Goal: Information Seeking & Learning: Understand process/instructions

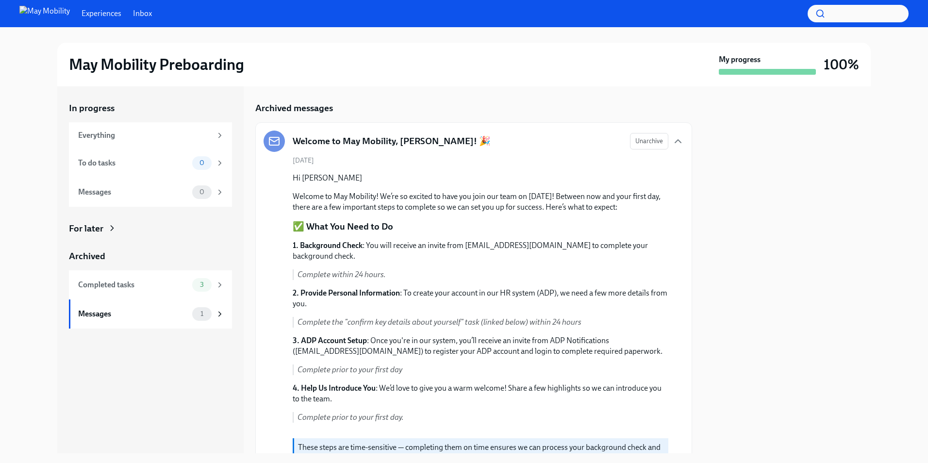
scroll to position [376, 0]
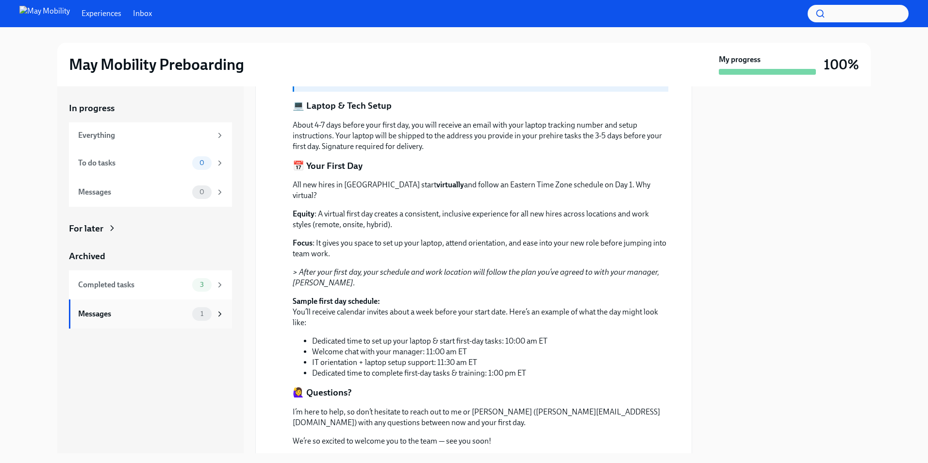
click at [166, 317] on div "Messages" at bounding box center [133, 314] width 110 height 11
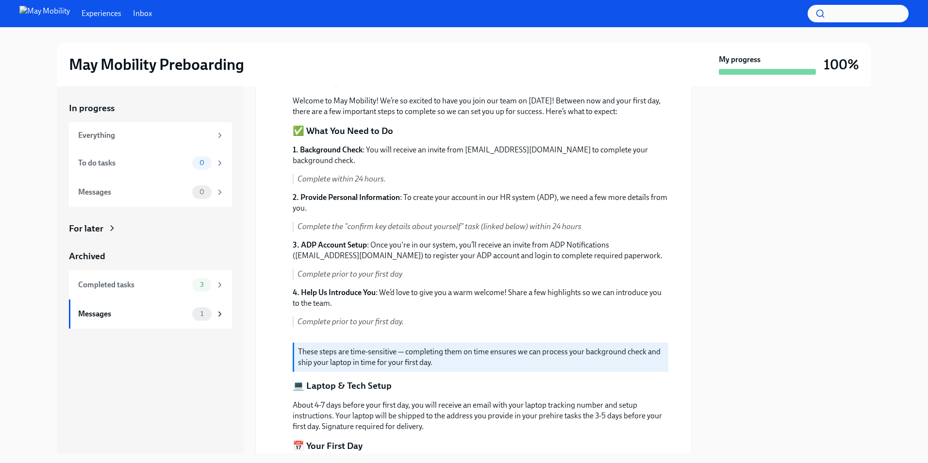
scroll to position [0, 0]
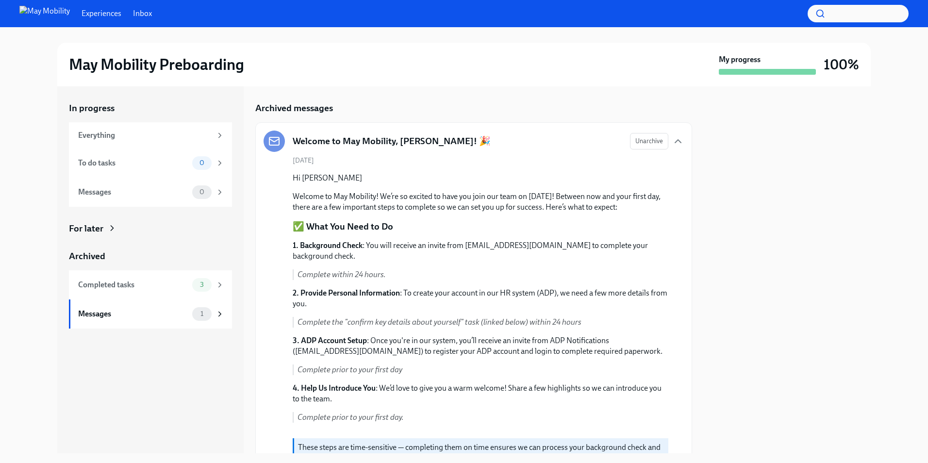
click at [429, 199] on p "Welcome to May Mobility! We’re so excited to have you join our team on [DATE]! …" at bounding box center [481, 201] width 376 height 21
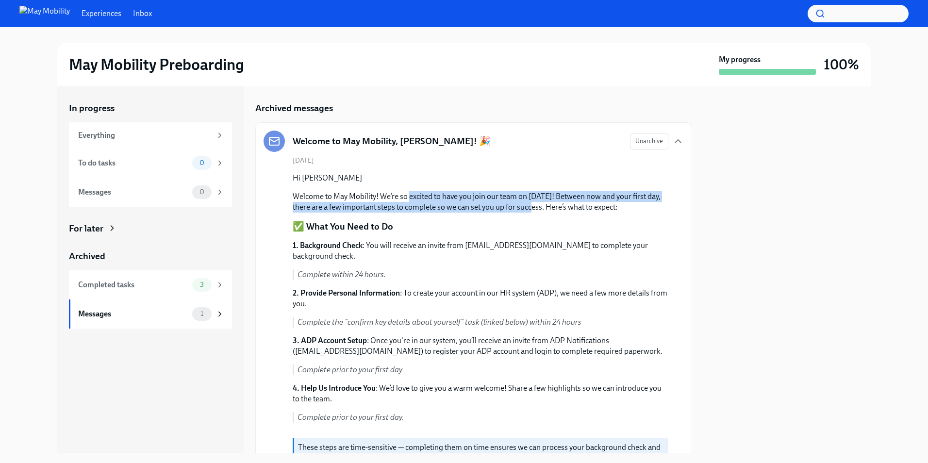
drag, startPoint x: 429, startPoint y: 199, endPoint x: 541, endPoint y: 204, distance: 112.2
click at [541, 204] on p "Welcome to May Mobility! We’re so excited to have you join our team on [DATE]! …" at bounding box center [481, 201] width 376 height 21
drag, startPoint x: 541, startPoint y: 204, endPoint x: 317, endPoint y: 186, distance: 223.9
click at [317, 186] on div "Hi [PERSON_NAME] Welcome to May Mobility! We’re so excited to have you join our…" at bounding box center [481, 193] width 376 height 40
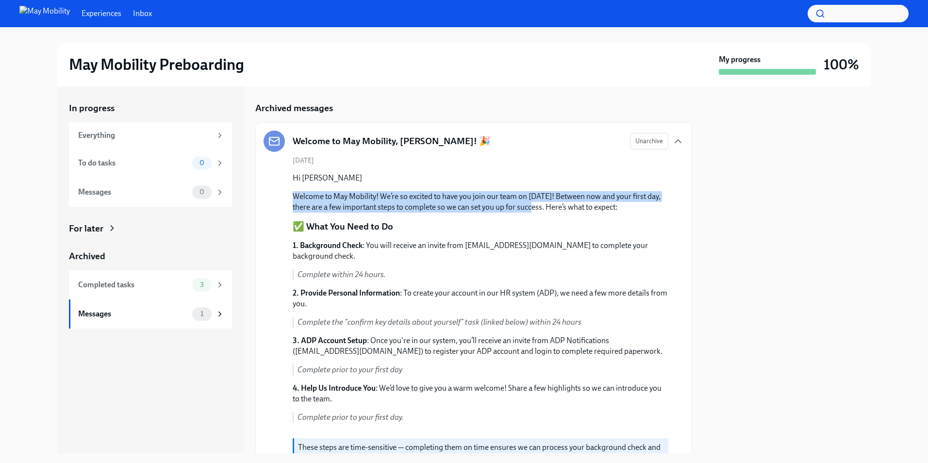
click at [317, 186] on div "Hi [PERSON_NAME] Welcome to May Mobility! We’re so excited to have you join our…" at bounding box center [481, 193] width 376 height 40
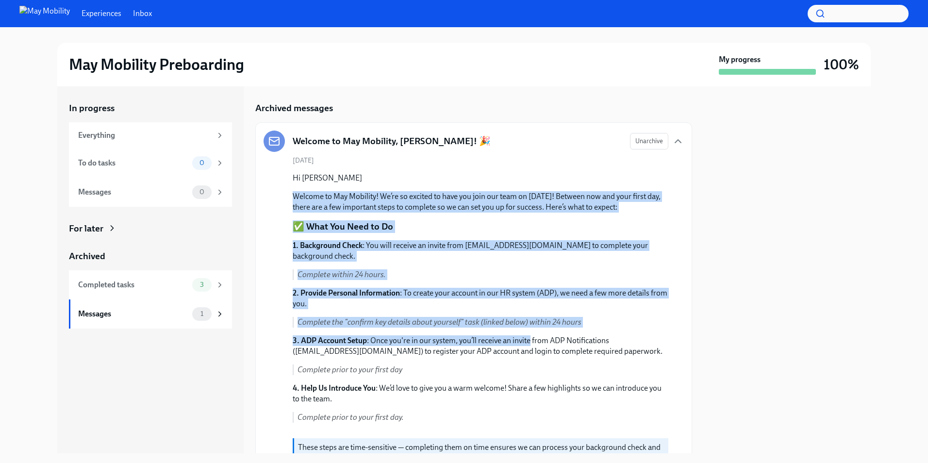
drag, startPoint x: 317, startPoint y: 186, endPoint x: 528, endPoint y: 338, distance: 260.1
click at [528, 338] on p "3. ADP Account Setup : Once you're in our system, you’ll receive an invite from…" at bounding box center [481, 345] width 376 height 21
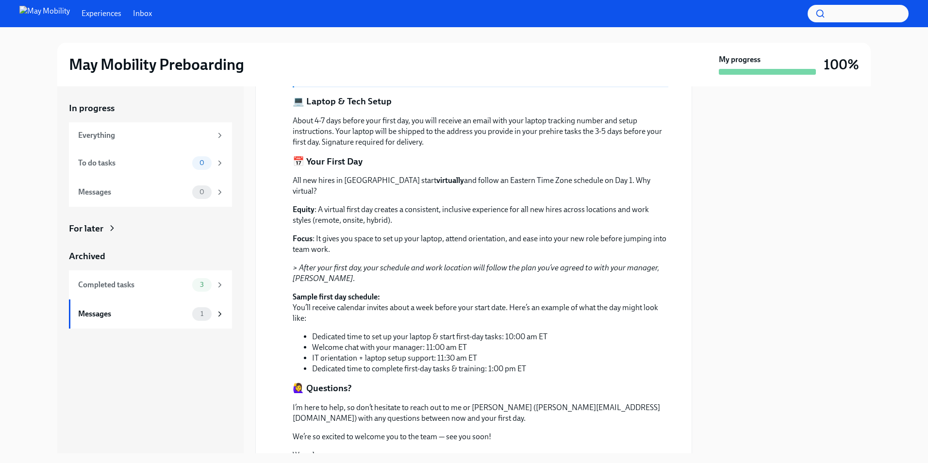
scroll to position [330, 0]
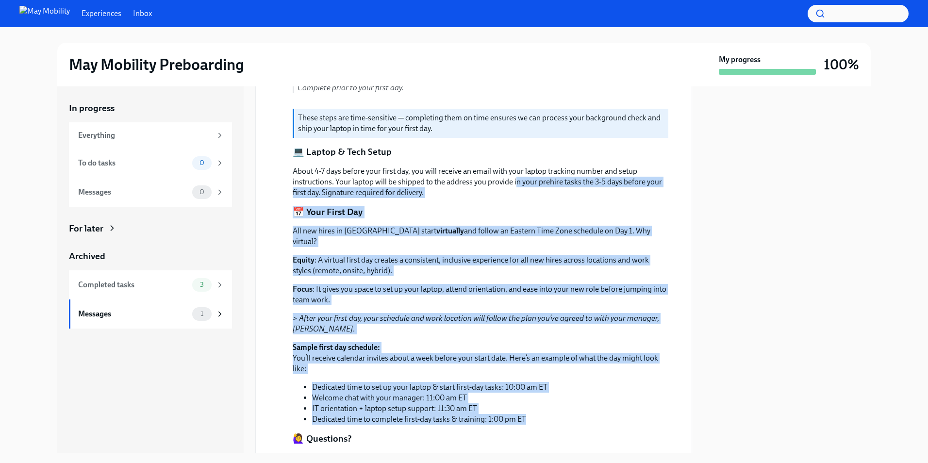
drag, startPoint x: 514, startPoint y: 185, endPoint x: 545, endPoint y: 407, distance: 223.9
click at [545, 407] on div "Hi [PERSON_NAME] Welcome to May Mobility! We’re so excited to have you join our…" at bounding box center [481, 182] width 376 height 678
click at [545, 414] on li "Dedicated time to complete first-day tasks & training: 1:00 pm ET" at bounding box center [490, 419] width 356 height 11
drag, startPoint x: 545, startPoint y: 407, endPoint x: 520, endPoint y: 183, distance: 224.7
click at [520, 183] on div "Hi [PERSON_NAME] Welcome to May Mobility! We’re so excited to have you join our…" at bounding box center [481, 182] width 376 height 678
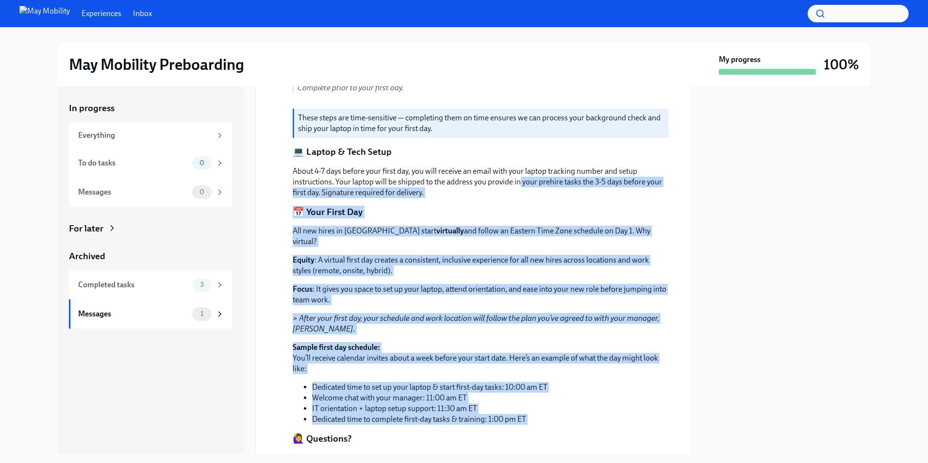
click at [520, 180] on p "About 4-7 days before your first day, you will receive an email with your lapto…" at bounding box center [481, 182] width 376 height 32
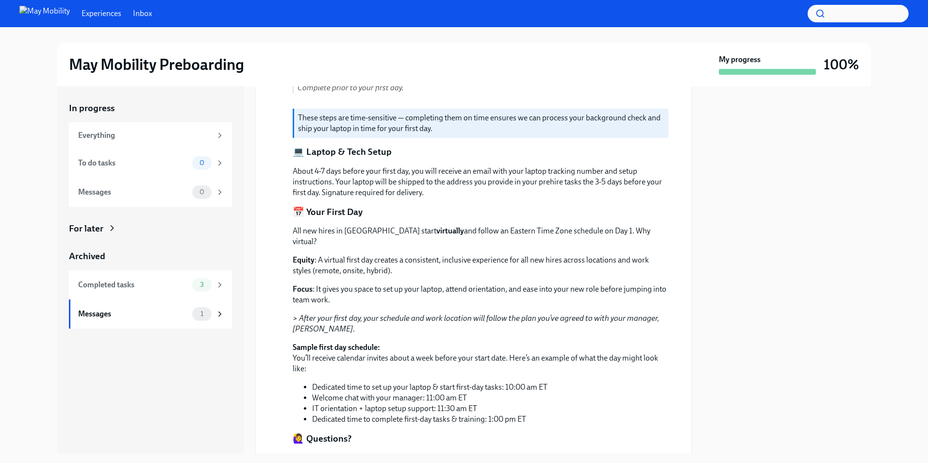
click at [438, 159] on div "Hi [PERSON_NAME] Welcome to May Mobility! We’re so excited to have you join our…" at bounding box center [481, 182] width 376 height 678
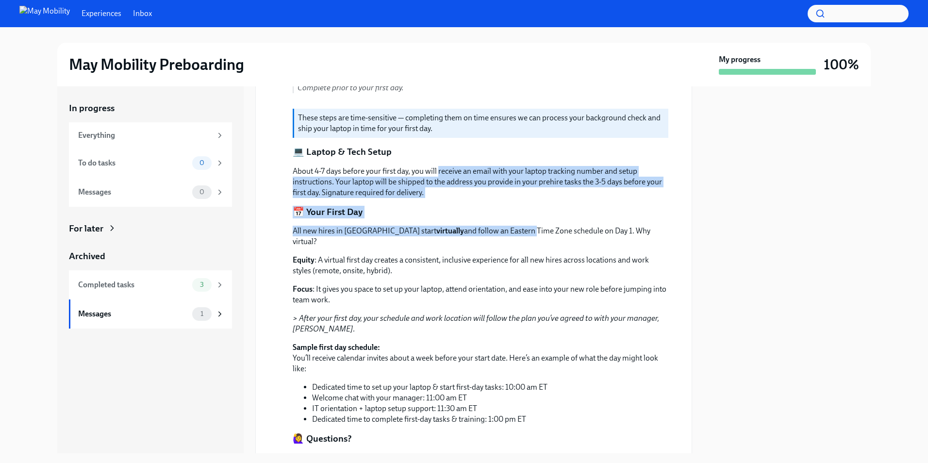
drag, startPoint x: 438, startPoint y: 159, endPoint x: 487, endPoint y: 226, distance: 82.9
click at [487, 226] on div "Hi [PERSON_NAME] Welcome to May Mobility! We’re so excited to have you join our…" at bounding box center [481, 182] width 376 height 678
click at [487, 226] on p "All new hires in [GEOGRAPHIC_DATA] start virtually and follow an Eastern Time Z…" at bounding box center [481, 236] width 376 height 21
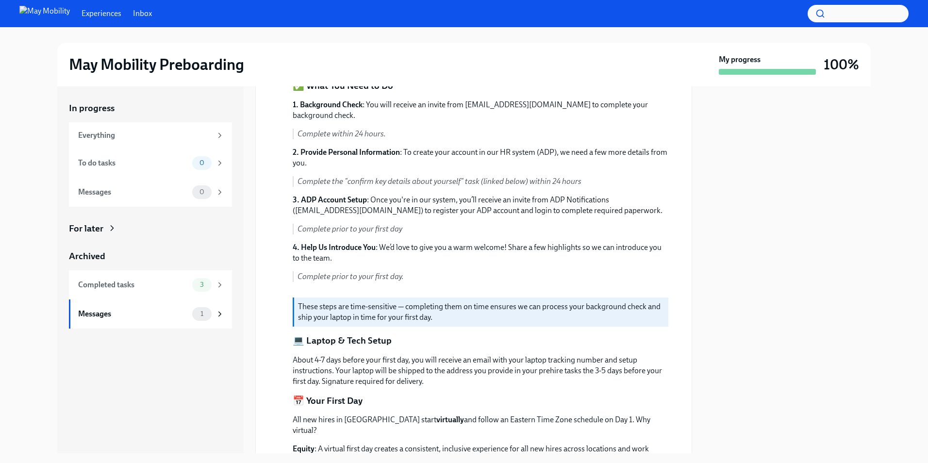
scroll to position [135, 0]
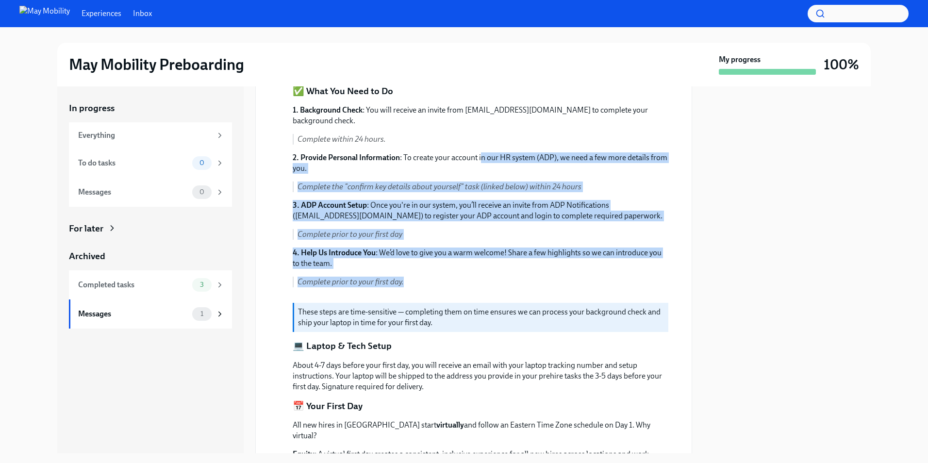
drag, startPoint x: 481, startPoint y: 145, endPoint x: 548, endPoint y: 290, distance: 159.4
click at [548, 290] on div "1. Background Check : You will receive an invite from [EMAIL_ADDRESS][DOMAIN_NA…" at bounding box center [481, 200] width 376 height 190
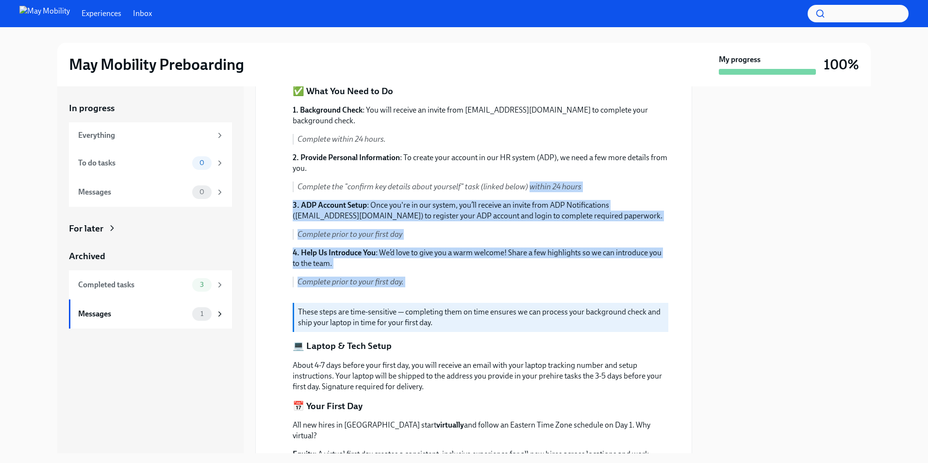
drag, startPoint x: 548, startPoint y: 290, endPoint x: 527, endPoint y: 190, distance: 101.9
click at [527, 190] on div "1. Background Check : You will receive an invite from [EMAIL_ADDRESS][DOMAIN_NA…" at bounding box center [481, 200] width 376 height 190
click at [527, 190] on em "Complete the "confirm key details about yourself" task (linked below) within 24…" at bounding box center [439, 186] width 284 height 9
drag, startPoint x: 527, startPoint y: 190, endPoint x: 532, endPoint y: 280, distance: 90.0
click at [532, 280] on div "1. Background Check : You will receive an invite from [EMAIL_ADDRESS][DOMAIN_NA…" at bounding box center [481, 200] width 376 height 190
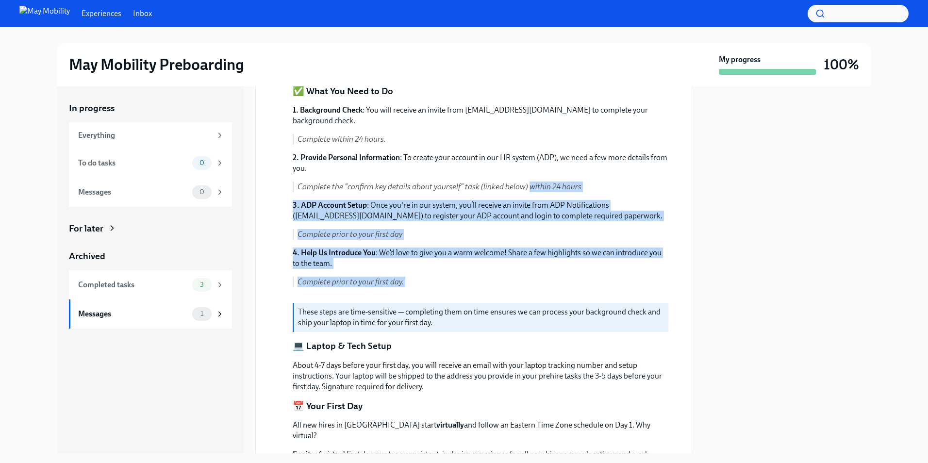
click at [532, 280] on p "Complete prior to your first day." at bounding box center [482, 282] width 371 height 11
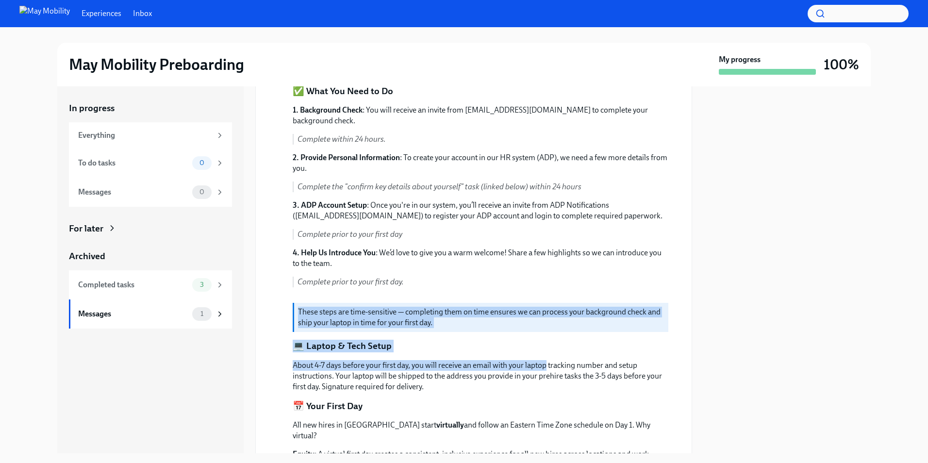
drag, startPoint x: 532, startPoint y: 280, endPoint x: 535, endPoint y: 350, distance: 69.9
click at [535, 350] on div "Hi [PERSON_NAME] Welcome to May Mobility! We’re so excited to have you join our…" at bounding box center [481, 376] width 376 height 678
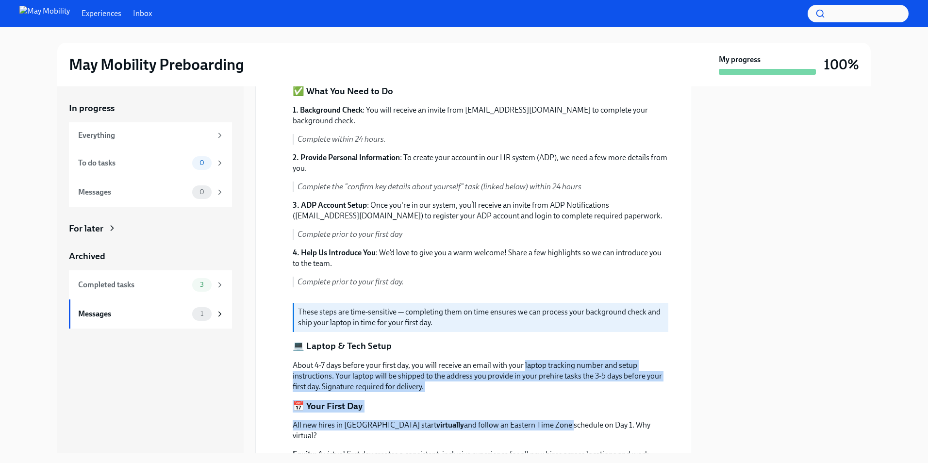
drag, startPoint x: 535, startPoint y: 350, endPoint x: 537, endPoint y: 415, distance: 65.0
click at [537, 415] on div "Hi [PERSON_NAME] Welcome to May Mobility! We’re so excited to have you join our…" at bounding box center [481, 376] width 376 height 678
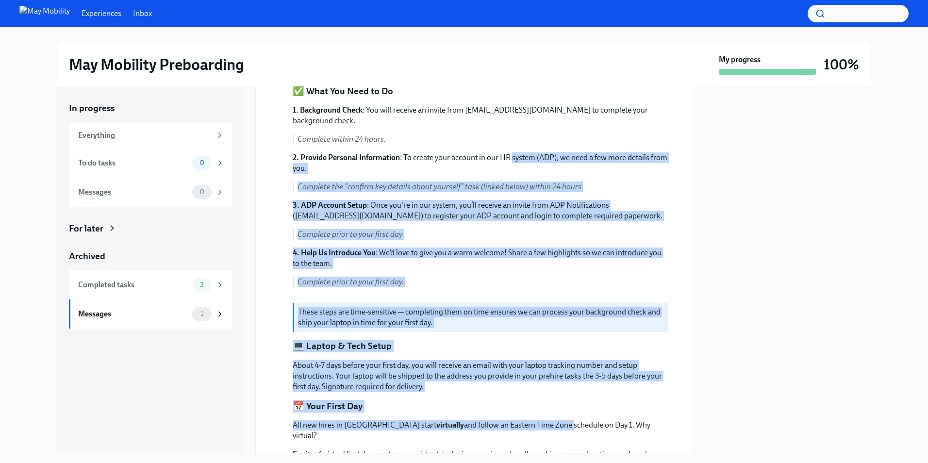
drag, startPoint x: 537, startPoint y: 415, endPoint x: 514, endPoint y: 146, distance: 269.8
click at [514, 146] on div "Hi [PERSON_NAME] Welcome to May Mobility! We’re so excited to have you join our…" at bounding box center [481, 376] width 376 height 678
click at [514, 146] on div "1. Background Check : You will receive an invite from [EMAIL_ADDRESS][DOMAIN_NA…" at bounding box center [481, 200] width 376 height 190
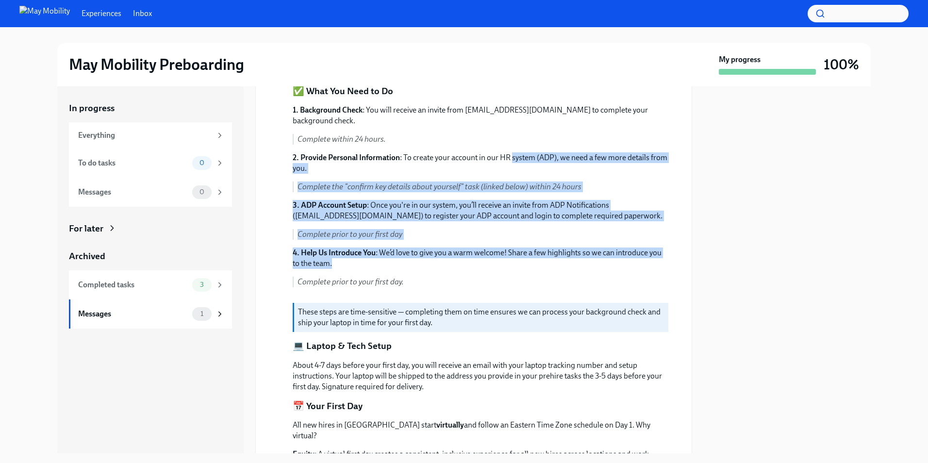
drag, startPoint x: 514, startPoint y: 146, endPoint x: 523, endPoint y: 262, distance: 115.8
click at [523, 262] on div "1. Background Check : You will receive an invite from [EMAIL_ADDRESS][DOMAIN_NA…" at bounding box center [481, 200] width 376 height 190
click at [523, 262] on p "4. Help Us Introduce You : We’d love to give you a warm welcome! Share a few hi…" at bounding box center [481, 257] width 376 height 21
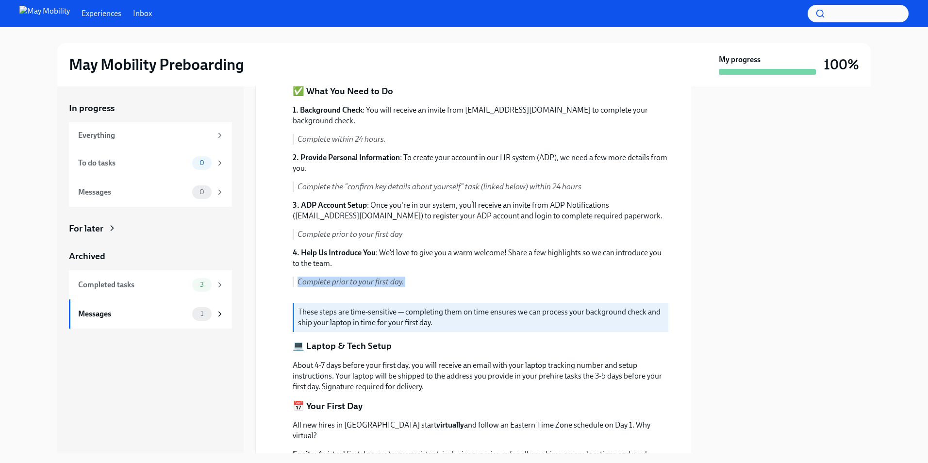
drag, startPoint x: 523, startPoint y: 262, endPoint x: 525, endPoint y: 281, distance: 20.0
click at [525, 281] on div "1. Background Check : You will receive an invite from [EMAIL_ADDRESS][DOMAIN_NA…" at bounding box center [481, 200] width 376 height 190
click at [525, 281] on p "Complete prior to your first day." at bounding box center [482, 282] width 371 height 11
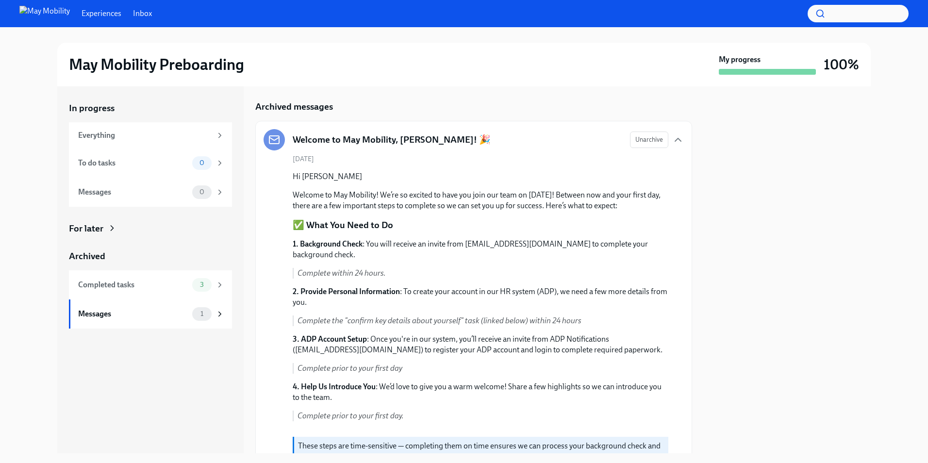
scroll to position [0, 0]
